Goal: Find specific page/section: Find specific page/section

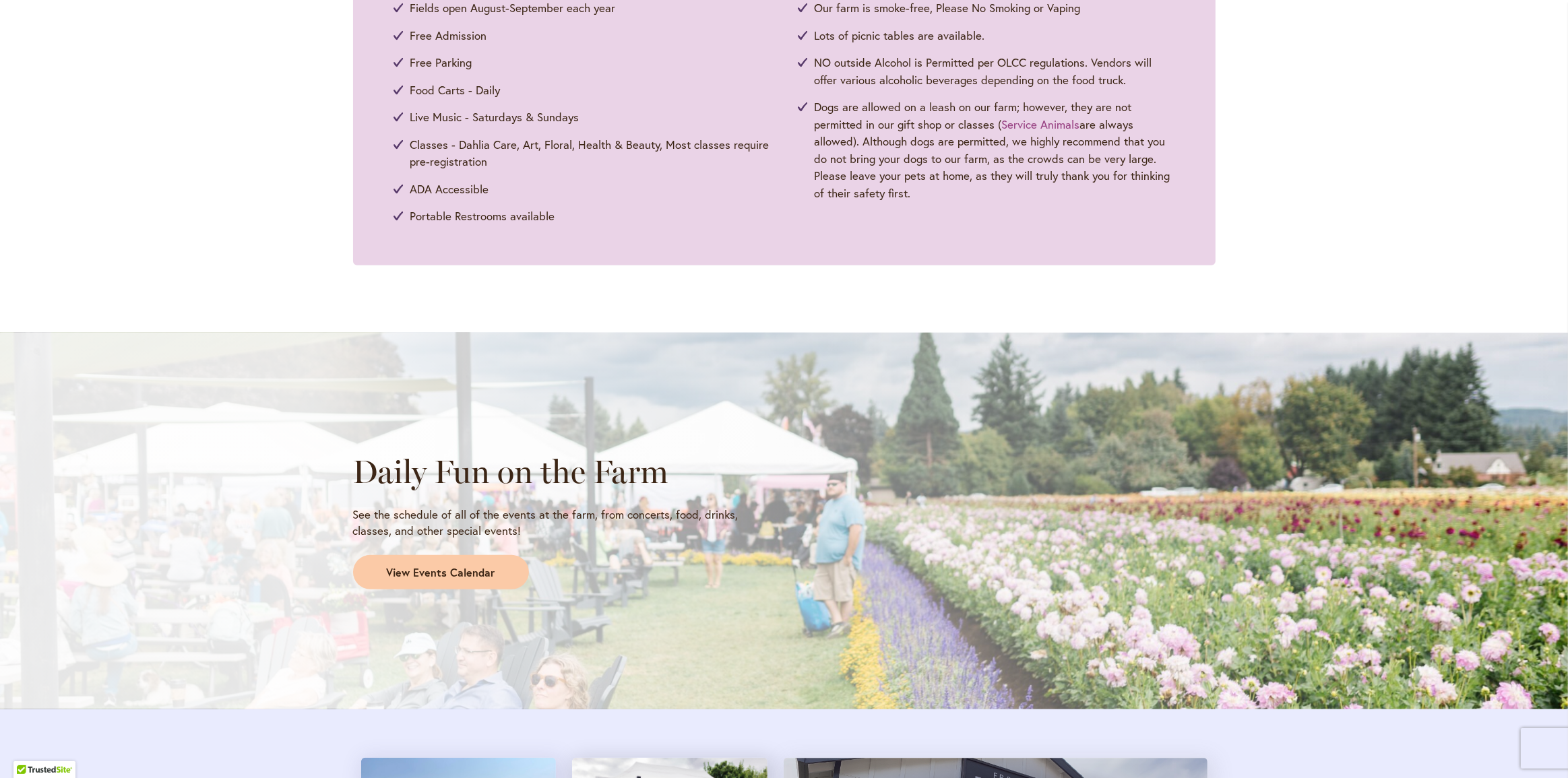
scroll to position [857, 0]
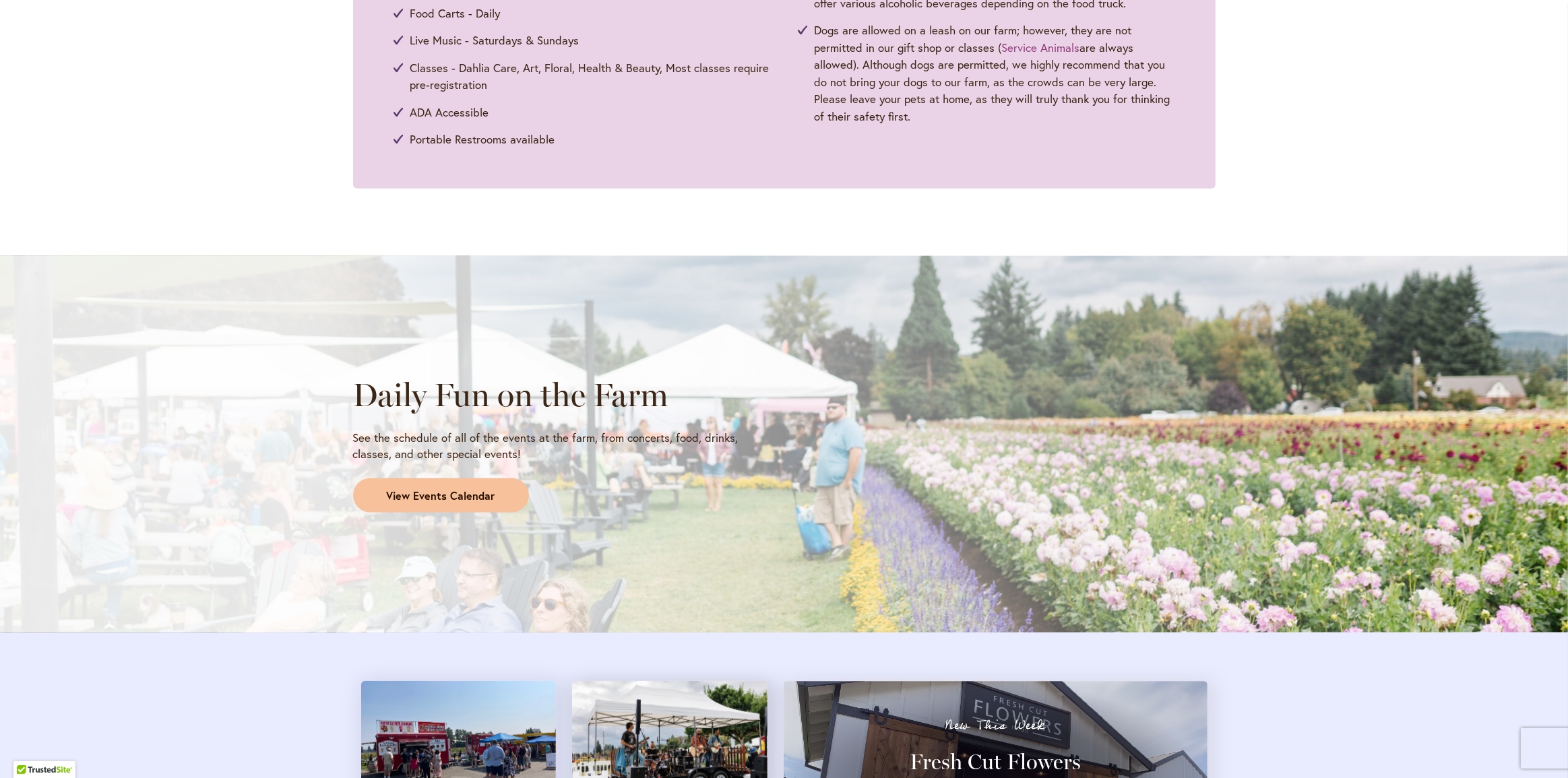
click at [422, 495] on span "View Events Calendar" at bounding box center [441, 496] width 109 height 15
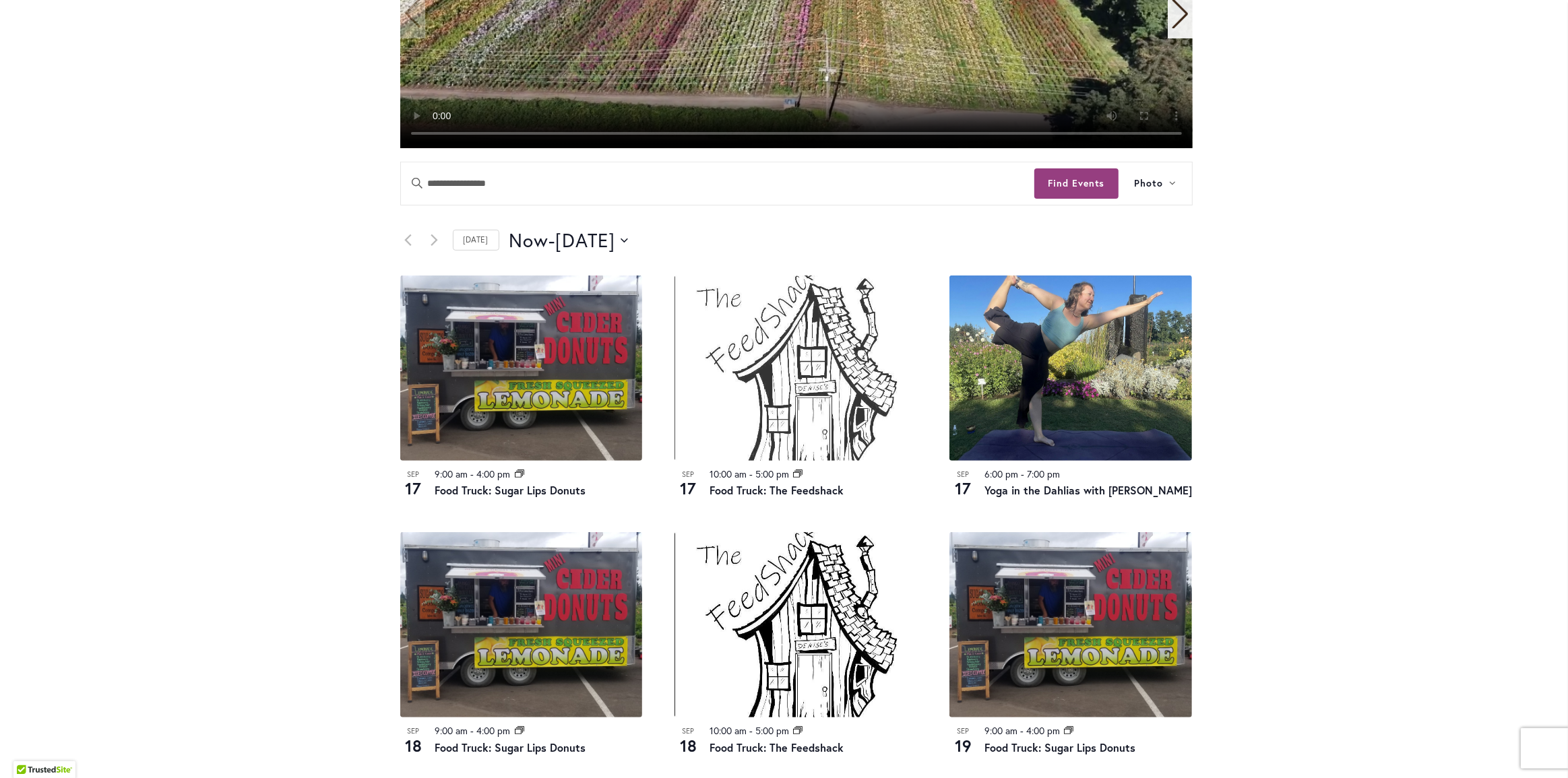
scroll to position [490, 0]
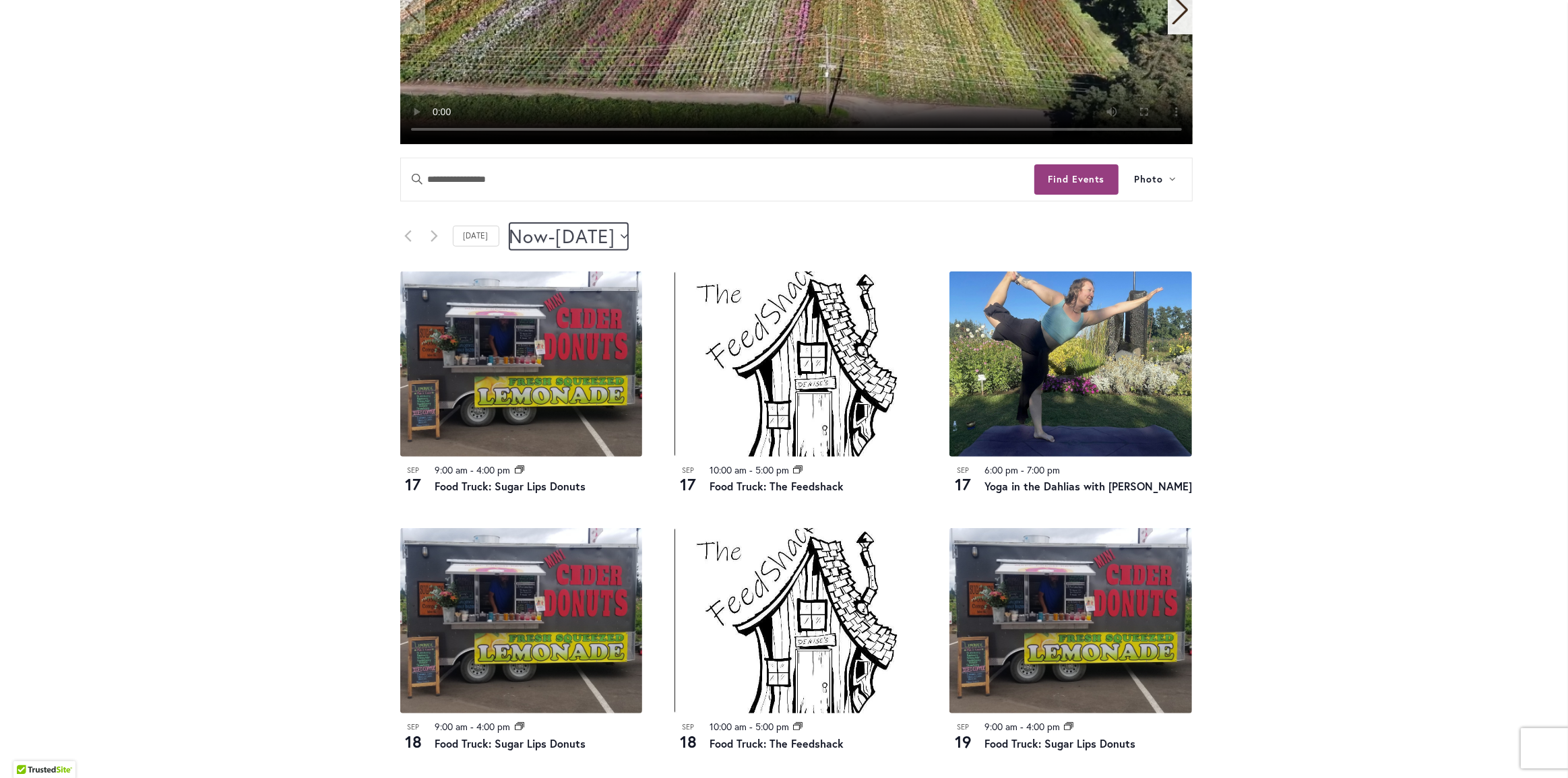
click at [628, 234] on icon "Click to toggle datepicker" at bounding box center [624, 236] width 8 height 4
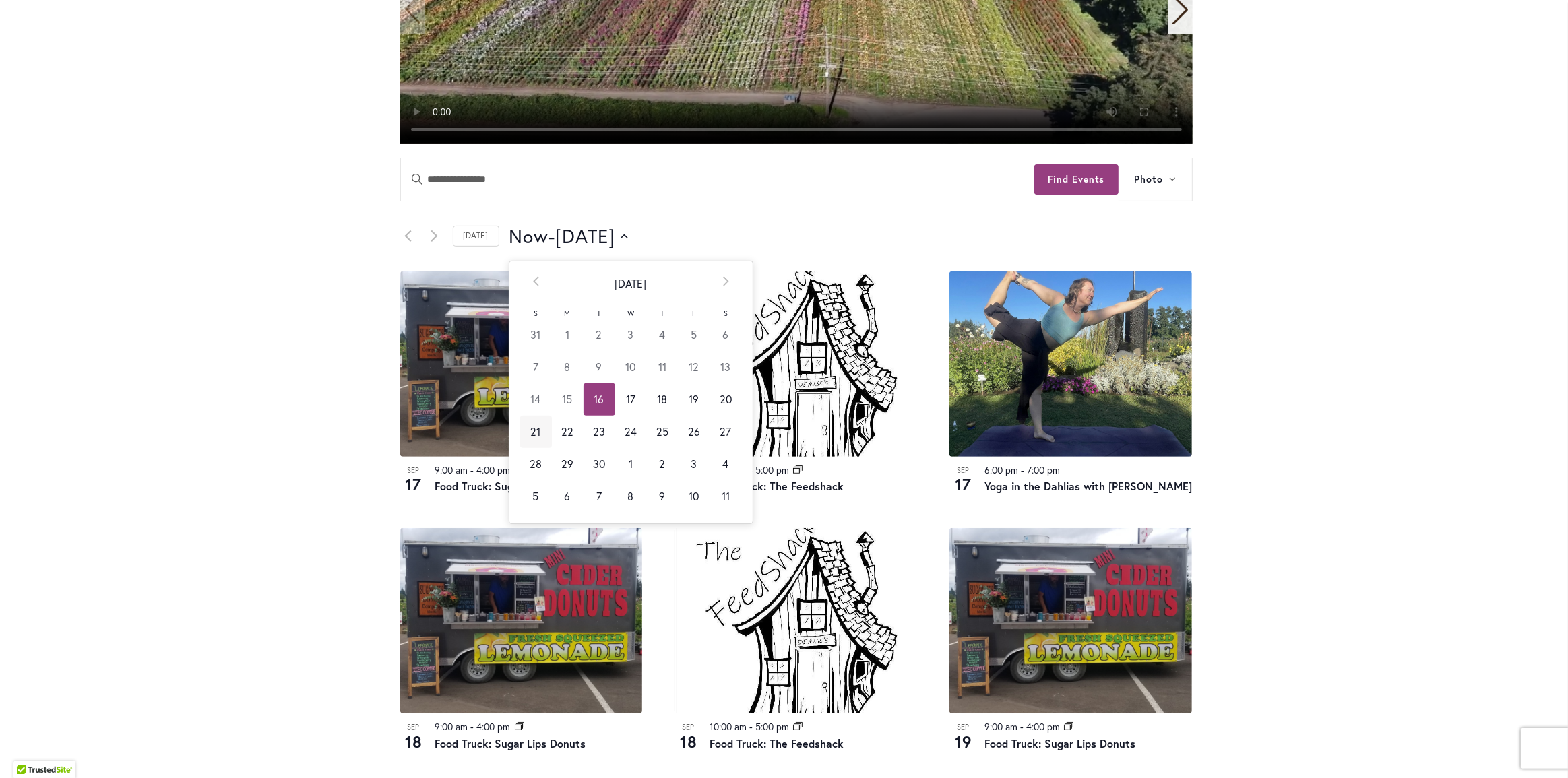
click at [529, 429] on td "21" at bounding box center [536, 431] width 32 height 32
type input "*********"
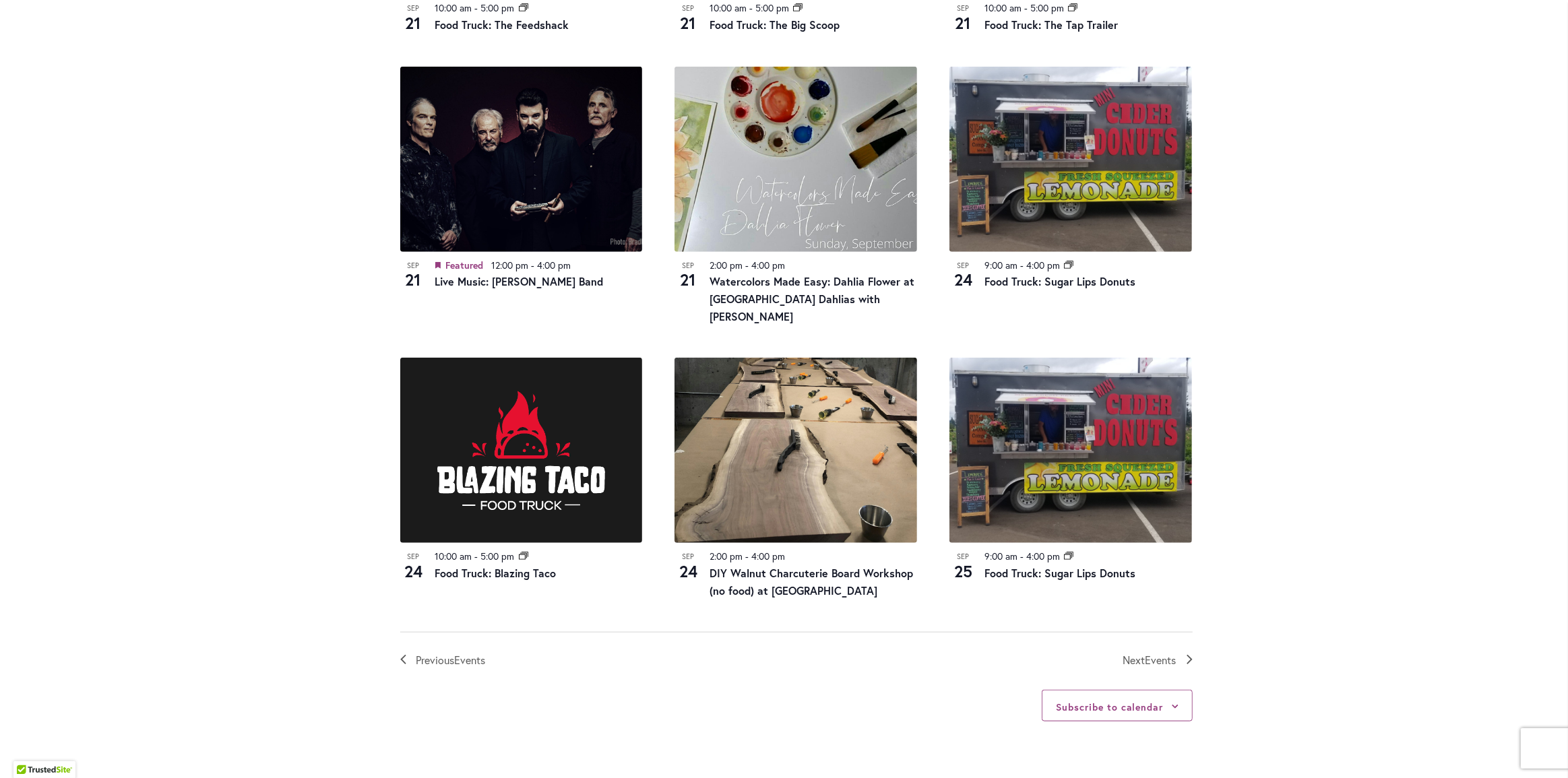
scroll to position [1224, 0]
